Goal: Transaction & Acquisition: Purchase product/service

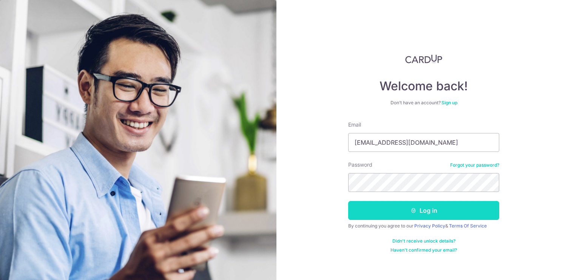
click at [390, 208] on button "Log in" at bounding box center [423, 210] width 151 height 19
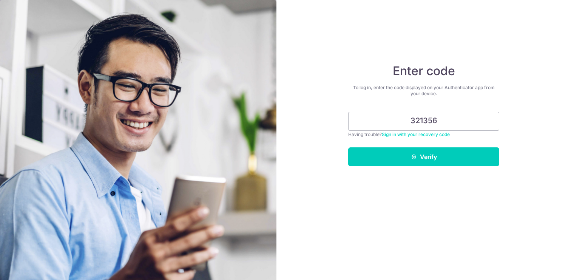
type input "321356"
click at [348, 147] on button "Verify" at bounding box center [423, 156] width 151 height 19
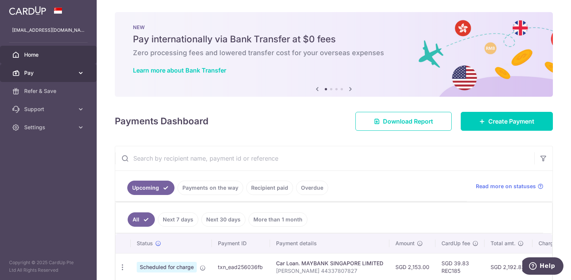
click at [44, 73] on span "Pay" at bounding box center [49, 73] width 50 height 8
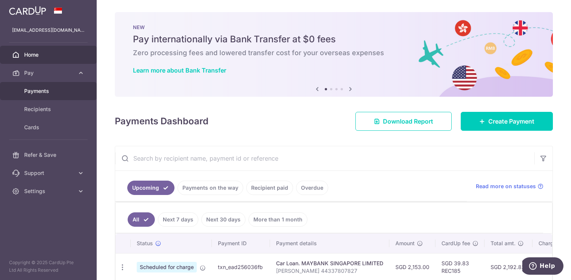
click at [50, 92] on span "Payments" at bounding box center [49, 91] width 50 height 8
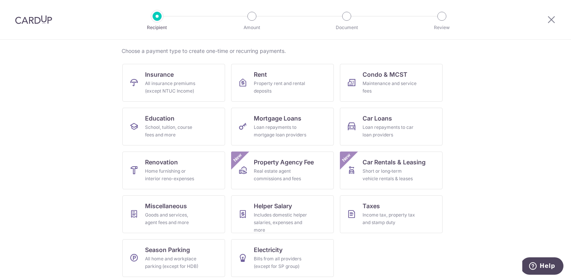
scroll to position [58, 0]
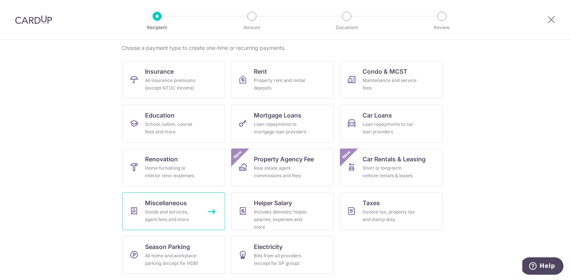
click at [142, 203] on link "Miscellaneous Goods and services, agent fees and more" at bounding box center [173, 211] width 103 height 38
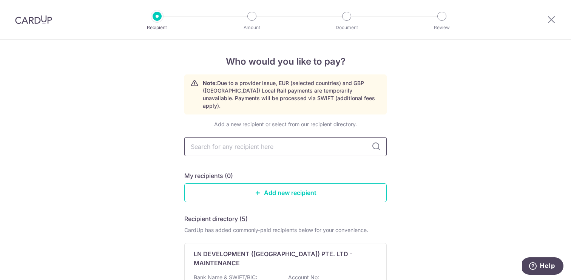
click at [224, 143] on input "text" at bounding box center [285, 146] width 202 height 19
type input "british club"
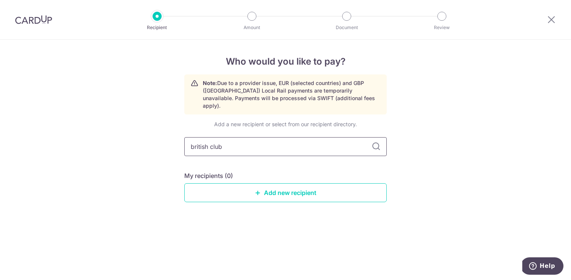
click at [265, 137] on input "british club" at bounding box center [285, 146] width 202 height 19
paste input "THE BRITISH CLUB"
type input "THE BRITISH CLUB"
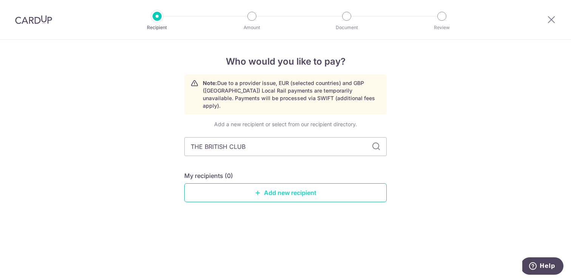
click at [266, 183] on link "Add new recipient" at bounding box center [285, 192] width 202 height 19
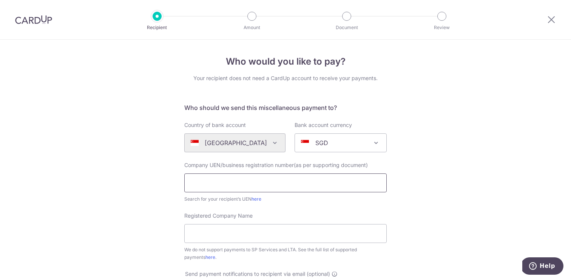
click at [276, 187] on input "text" at bounding box center [285, 182] width 202 height 19
paste input "THE BRITISH CLUB"
type input "THE BRITISH CLUB"
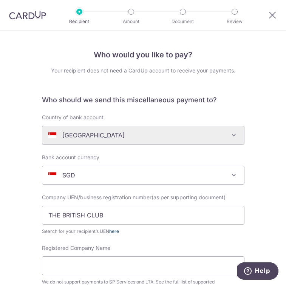
click at [113, 233] on link "here" at bounding box center [114, 231] width 10 height 6
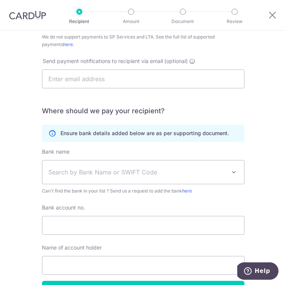
scroll to position [295, 0]
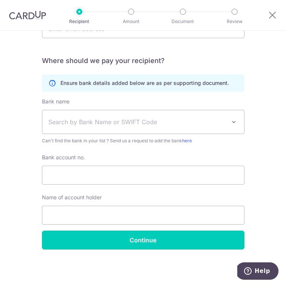
click at [54, 187] on div "Bank account no. Name of account holder" at bounding box center [142, 189] width 211 height 71
click at [54, 177] on input "Bank account no." at bounding box center [143, 175] width 202 height 19
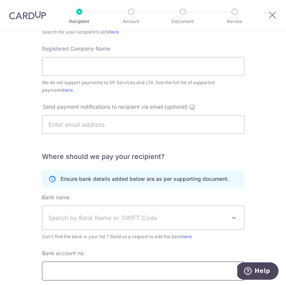
scroll to position [0, 0]
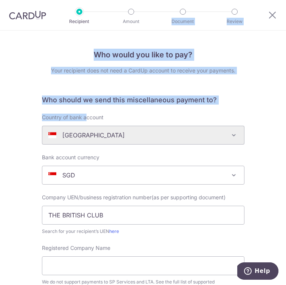
drag, startPoint x: 87, startPoint y: 115, endPoint x: 136, endPoint y: -60, distance: 182.1
click at [136, 0] on html "Recipient Amount Document Review Who would you like to pay? Your recipient does…" at bounding box center [143, 142] width 286 height 285
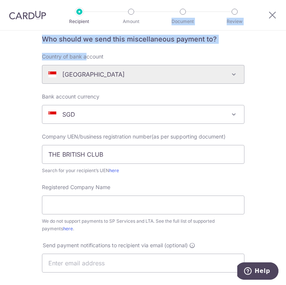
scroll to position [71, 0]
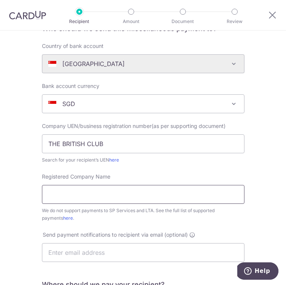
click at [102, 193] on input "Registered Company Name" at bounding box center [143, 194] width 202 height 19
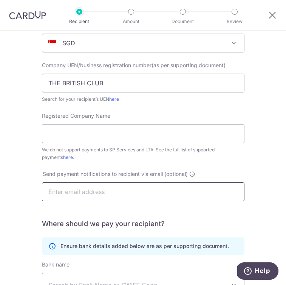
click at [98, 192] on input "text" at bounding box center [143, 191] width 202 height 19
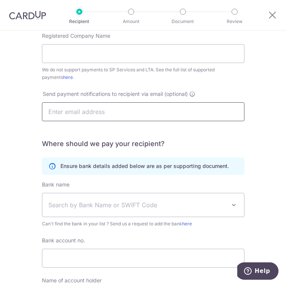
scroll to position [245, 0]
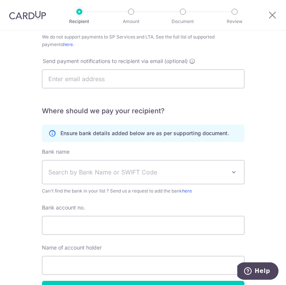
click at [93, 172] on span "Search by Bank Name or SWIFT Code" at bounding box center [136, 172] width 177 height 9
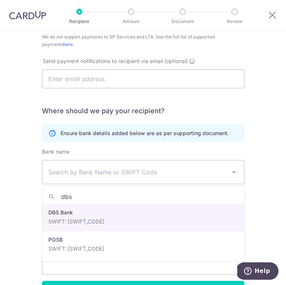
type input "dbs"
select select "6"
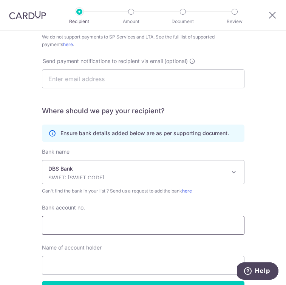
click at [93, 224] on input "Bank account no." at bounding box center [143, 225] width 202 height 19
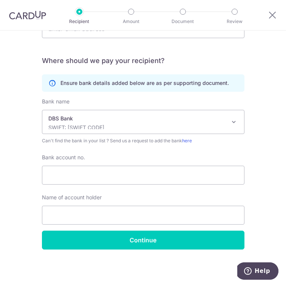
click at [267, 15] on div at bounding box center [274, 15] width 24 height 30
click at [271, 15] on icon at bounding box center [272, 14] width 9 height 9
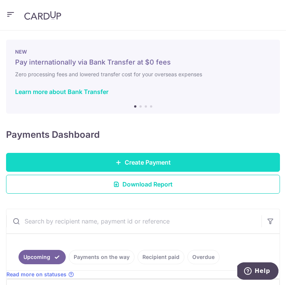
click at [91, 163] on link "Create Payment" at bounding box center [143, 162] width 274 height 19
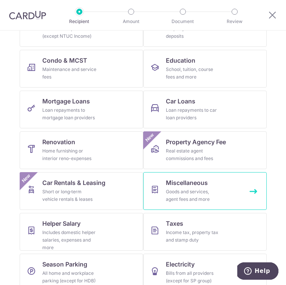
scroll to position [100, 0]
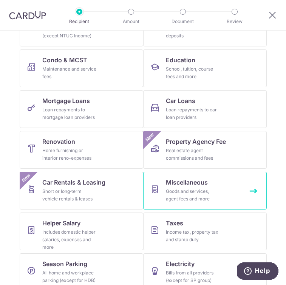
click at [176, 187] on span "Miscellaneous" at bounding box center [187, 182] width 42 height 9
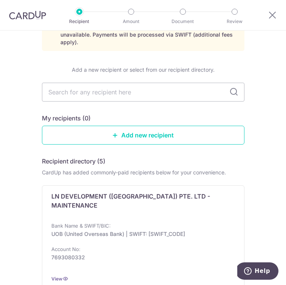
scroll to position [61, 0]
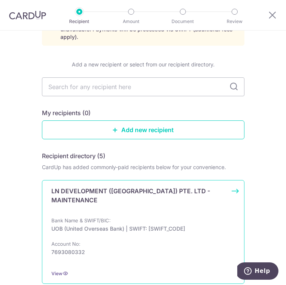
click at [139, 193] on div "LN DEVELOPMENT ([GEOGRAPHIC_DATA]) PTE. LTD - MAINTENANCE" at bounding box center [138, 199] width 174 height 24
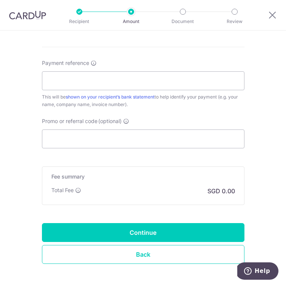
scroll to position [394, 0]
